Goal: Information Seeking & Learning: Learn about a topic

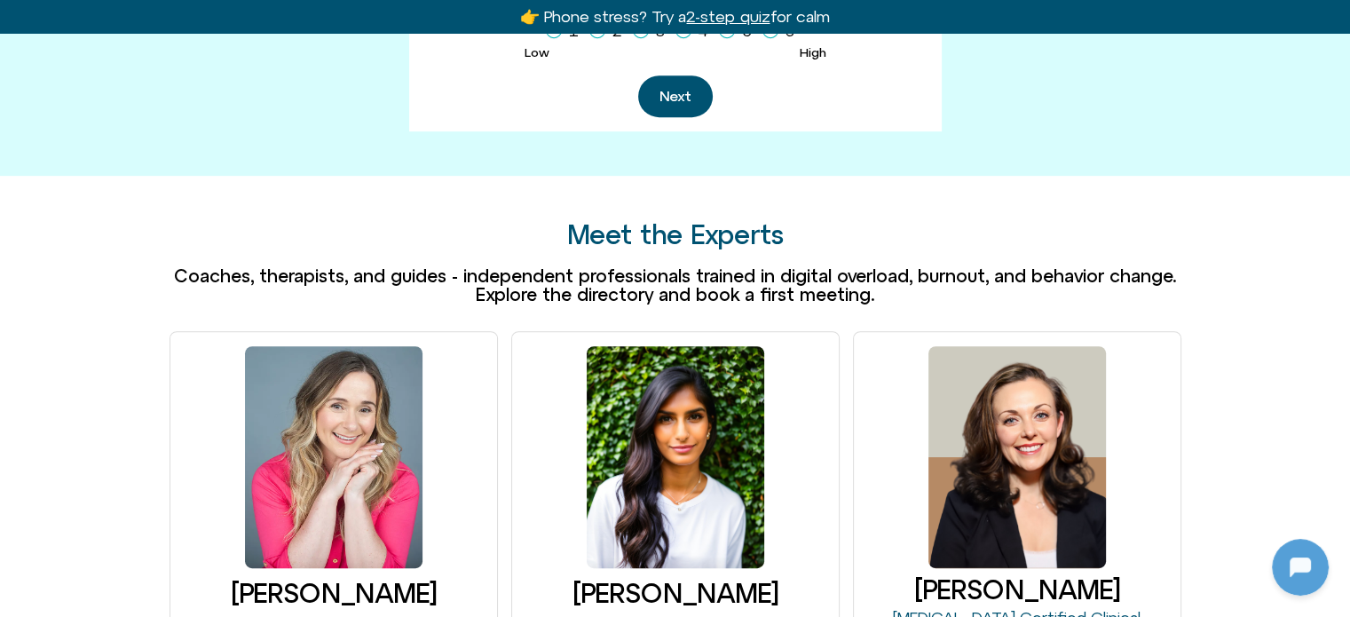
scroll to position [1154, 0]
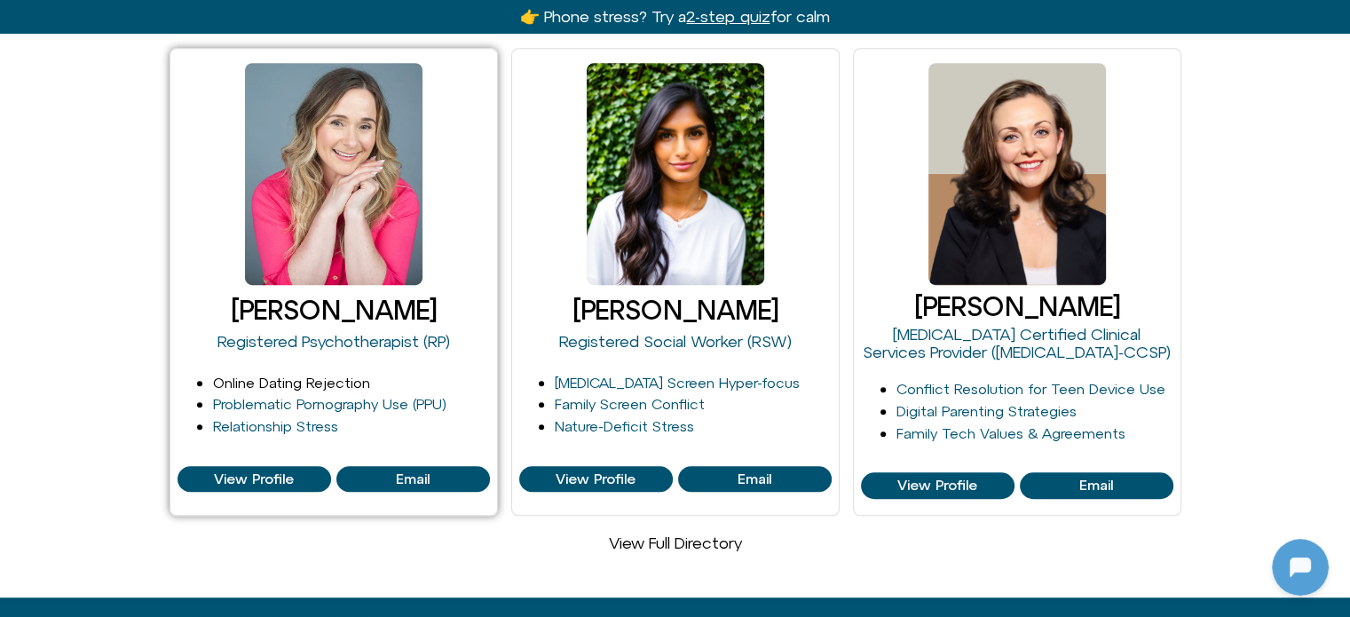
click at [280, 375] on link "Online Dating Rejection" at bounding box center [291, 383] width 157 height 16
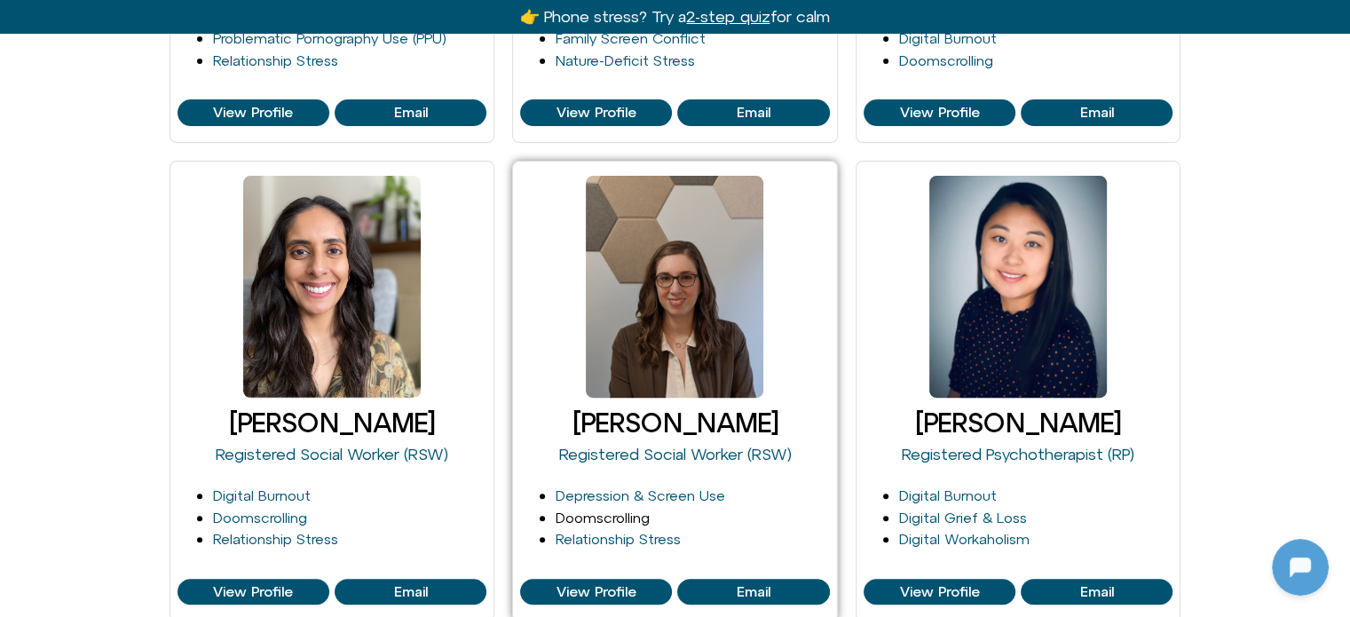
scroll to position [976, 0]
